Goal: Find specific page/section: Find specific page/section

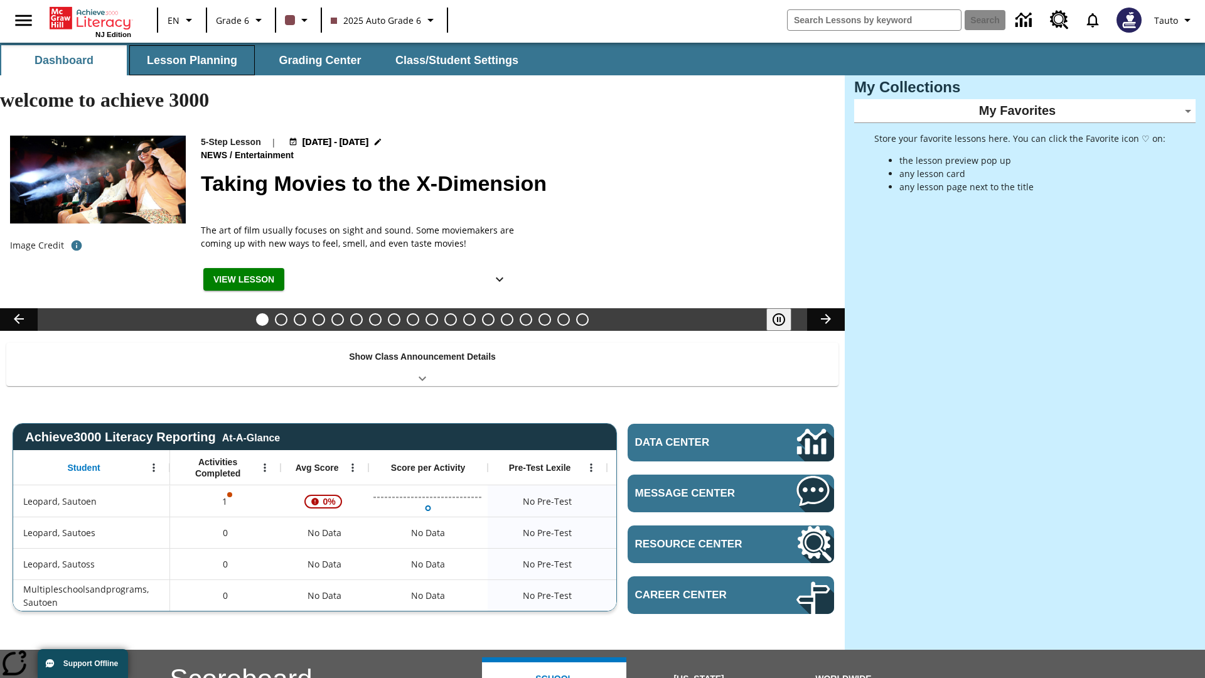
click at [192, 60] on button "Lesson Planning" at bounding box center [192, 60] width 126 height 30
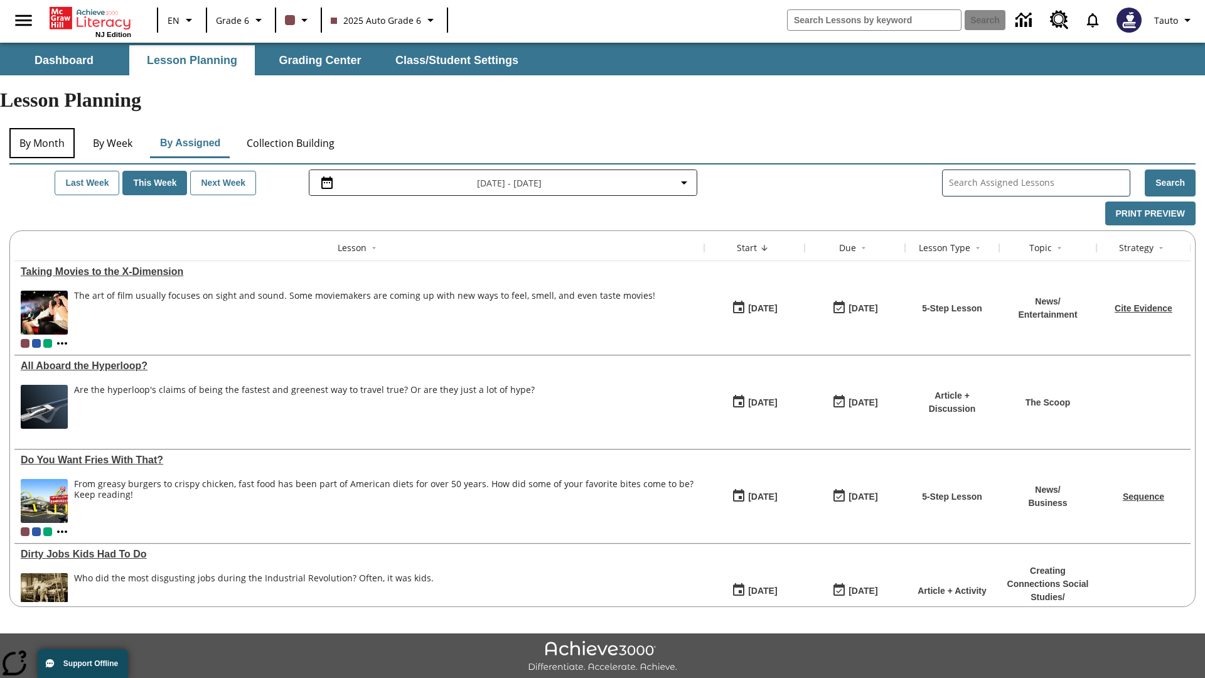
click at [42, 128] on button "By Month" at bounding box center [41, 143] width 65 height 30
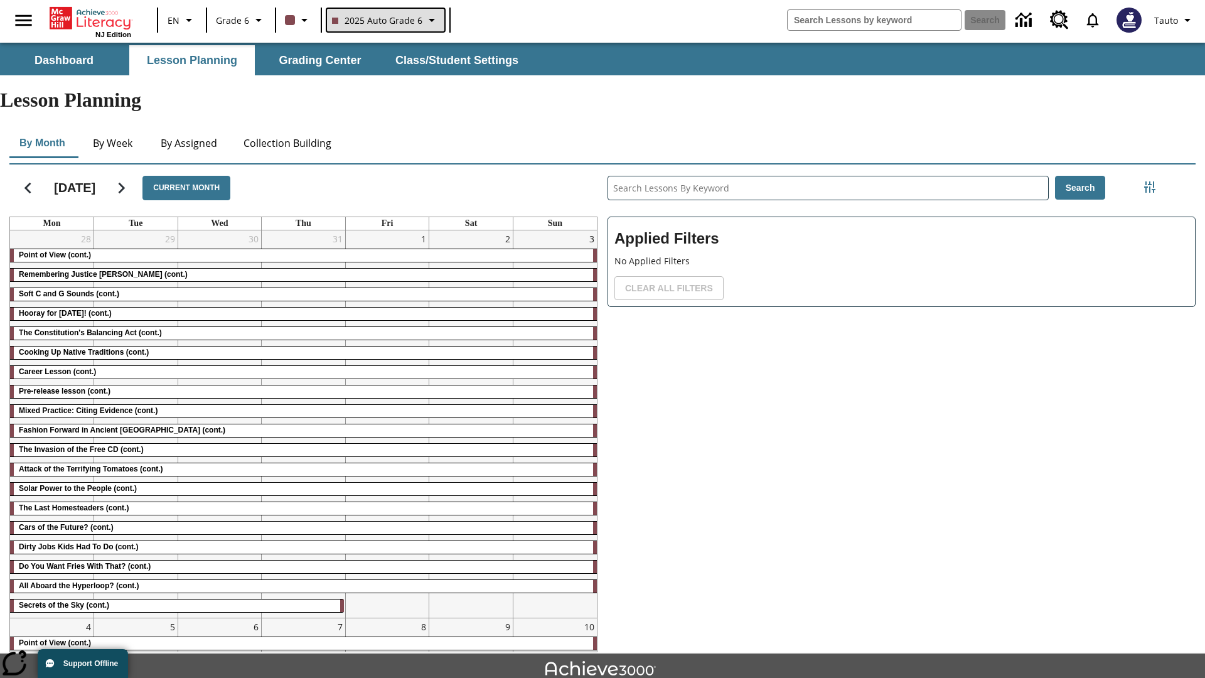
click at [384, 20] on span "2025 Auto Grade 6" at bounding box center [377, 20] width 90 height 13
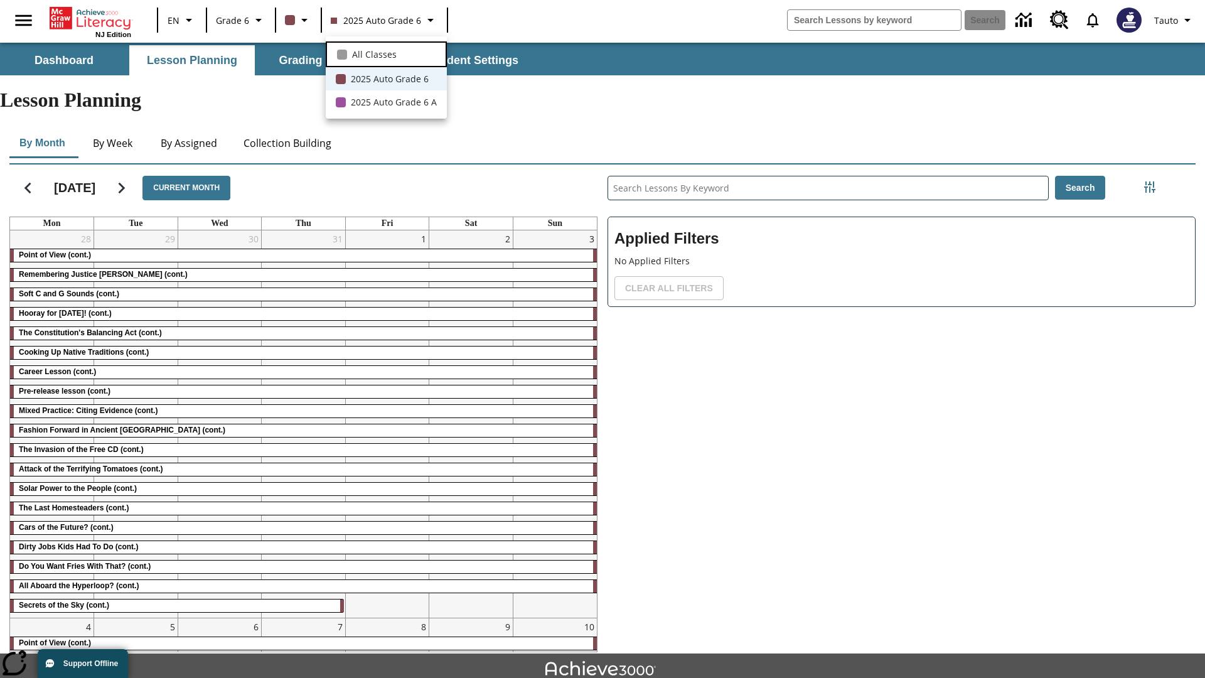
click at [386, 53] on span "All Classes" at bounding box center [374, 54] width 45 height 13
